Goal: Transaction & Acquisition: Purchase product/service

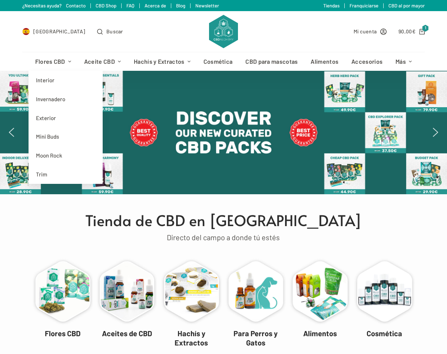
drag, startPoint x: 67, startPoint y: 138, endPoint x: 262, endPoint y: 177, distance: 198.6
click at [67, 138] on link "Mini Buds" at bounding box center [66, 136] width 74 height 19
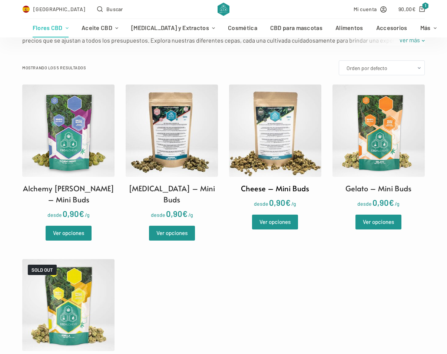
scroll to position [260, 0]
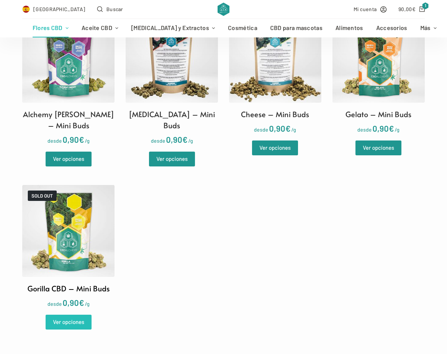
click at [77, 315] on link "Ver opciones" at bounding box center [69, 322] width 46 height 15
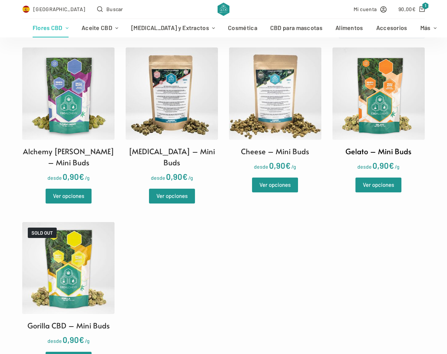
scroll to position [148, 0]
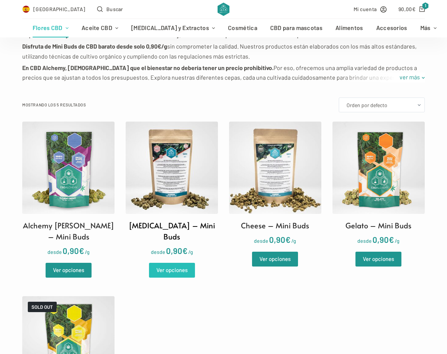
click at [175, 263] on link "Ver opciones" at bounding box center [172, 270] width 46 height 15
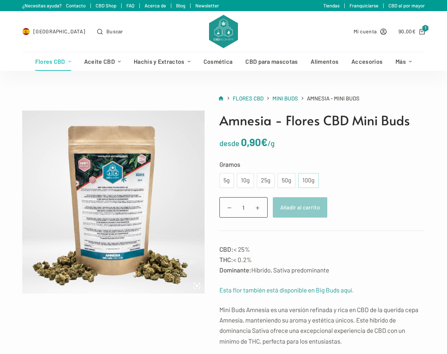
click at [314, 179] on div "100g" at bounding box center [309, 180] width 20 height 15
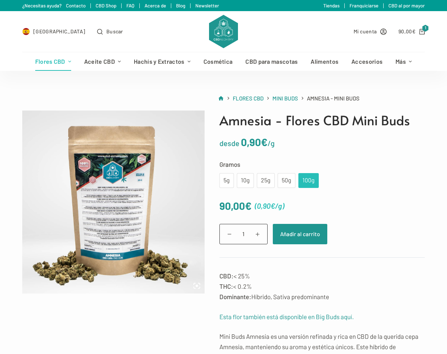
scroll to position [37, 0]
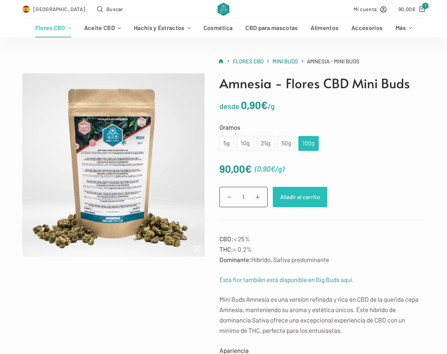
click at [320, 196] on button "Añadir al carrito" at bounding box center [300, 197] width 55 height 20
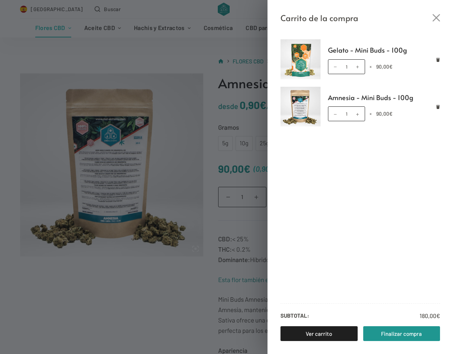
click at [440, 58] on ul "Gelato - Mini Buds - 100g Gelato - Mini Buds - 100g cantidad 1 × 90,00 € Amnesi…" at bounding box center [359, 167] width 185 height 256
click at [440, 60] on icon "Eliminar Gelato - Mini Buds - 100g del carrito" at bounding box center [438, 60] width 4 height 4
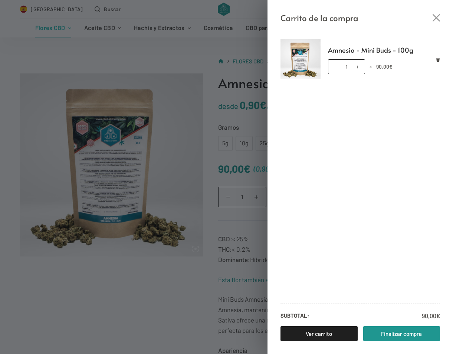
click at [216, 161] on div "Carrito de la compra Amnesia - Mini Buds - 100g Amnesia - Mini Buds - 100g cant…" at bounding box center [226, 177] width 453 height 354
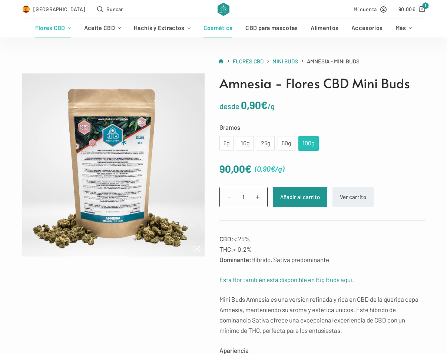
click at [235, 28] on link "Cosmética" at bounding box center [218, 28] width 42 height 19
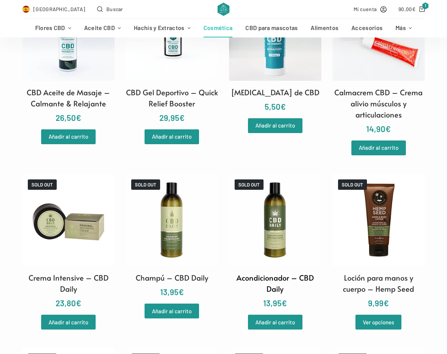
scroll to position [705, 0]
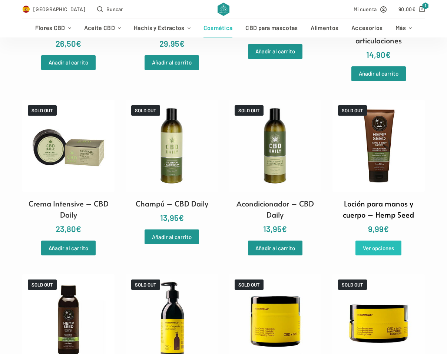
click at [376, 250] on link "Ver opciones" at bounding box center [379, 248] width 46 height 15
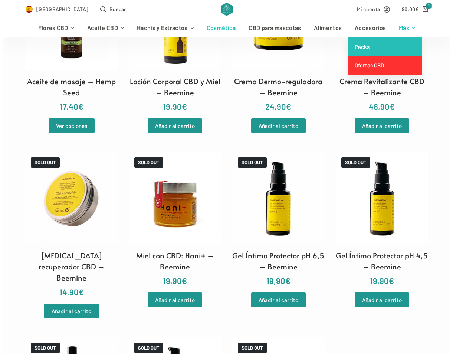
scroll to position [964, 0]
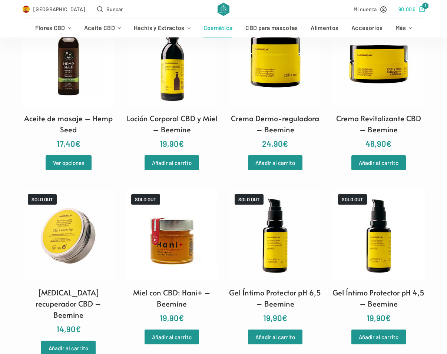
click at [412, 10] on bdi "90,00 €" at bounding box center [407, 9] width 17 height 6
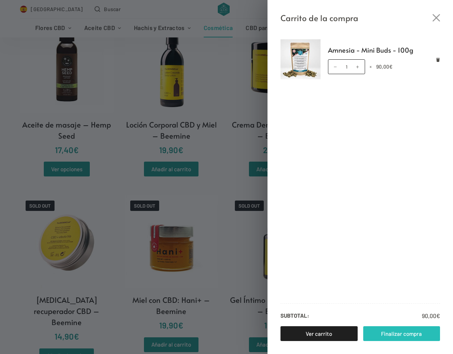
click at [401, 334] on link "Finalizar compra" at bounding box center [401, 333] width 77 height 15
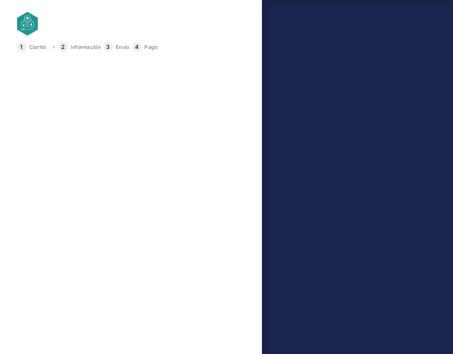
type input "653795920"
select select "GI"
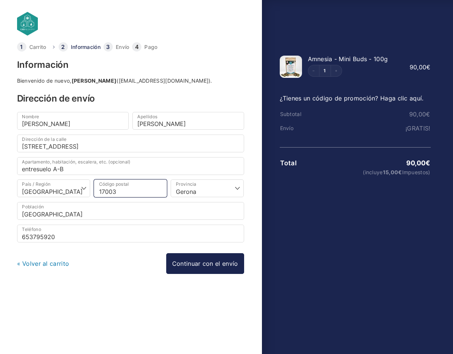
click at [160, 190] on input "17003" at bounding box center [130, 189] width 73 height 18
type input "17006"
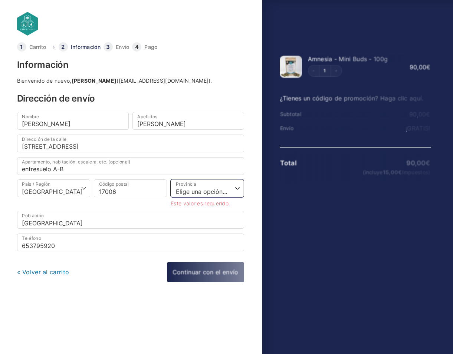
select select "GI"
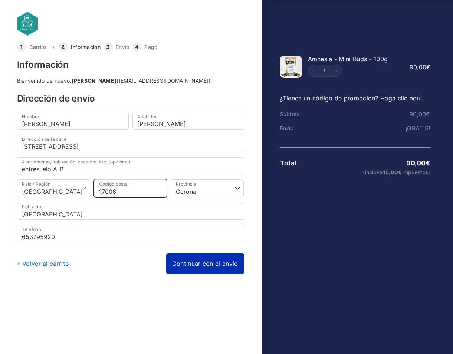
type input "17006"
click at [229, 267] on div "« Volver al carrito Continuar con el envío Continuar con el pago" at bounding box center [130, 263] width 227 height 21
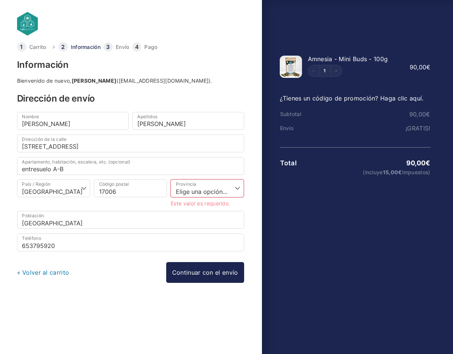
click at [219, 198] on p "Provincia * Elige una opción… La Coruña Álava Albacete Alicante Almería Asturia…" at bounding box center [207, 193] width 77 height 27
click at [232, 190] on select "Elige una opción… La Coruña Álava Albacete Alicante Almería Asturias Ávila Bada…" at bounding box center [207, 189] width 73 height 18
select select "GI"
click at [171, 180] on select "Elige una opción… La Coruña Álava Albacete Alicante Almería Asturias Ávila Bada…" at bounding box center [207, 189] width 73 height 18
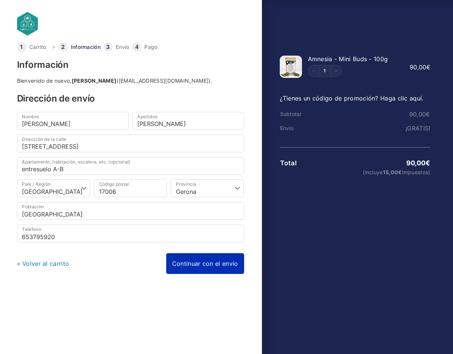
click at [212, 267] on link "Continuar con el envío" at bounding box center [205, 263] width 78 height 21
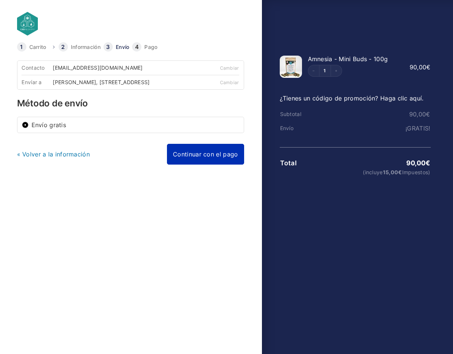
click at [216, 165] on link "Continuar con el pago" at bounding box center [205, 154] width 77 height 21
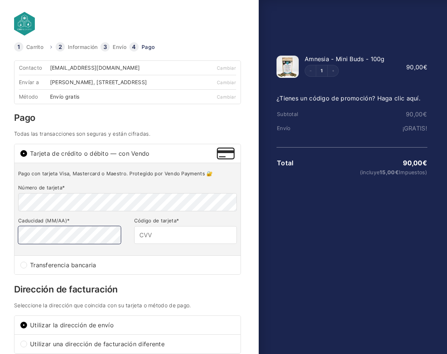
type input "749"
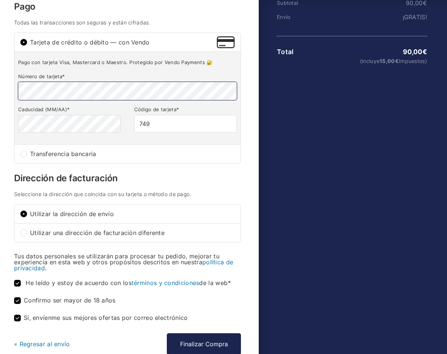
scroll to position [148, 0]
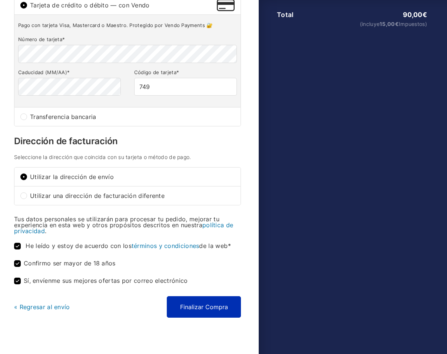
click at [194, 305] on button "Finalizar Compra" at bounding box center [204, 307] width 74 height 22
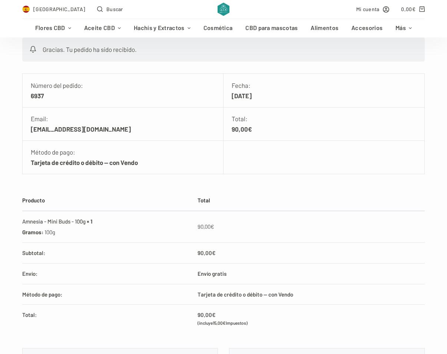
scroll to position [185, 0]
